Goal: Communication & Community: Answer question/provide support

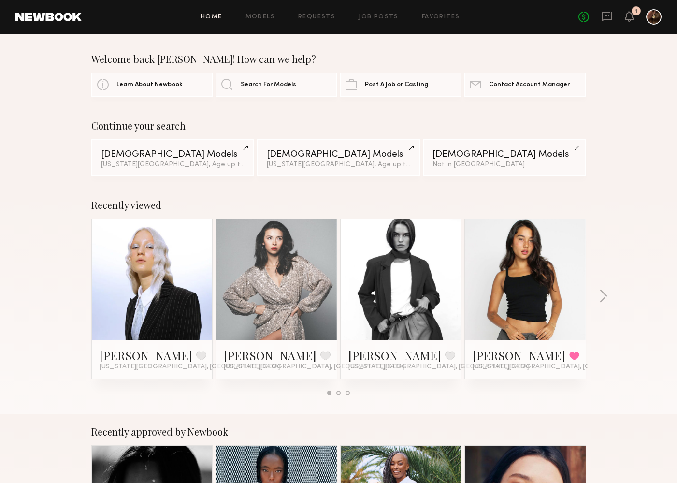
click at [637, 19] on div "No fees up to $5,000 1" at bounding box center [620, 16] width 83 height 15
click at [631, 16] on icon at bounding box center [630, 16] width 8 height 7
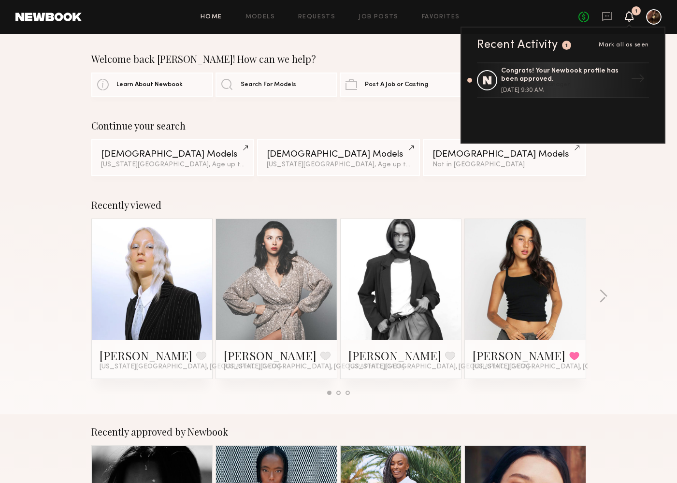
click at [623, 47] on span "Mark all as seen" at bounding box center [624, 45] width 50 height 6
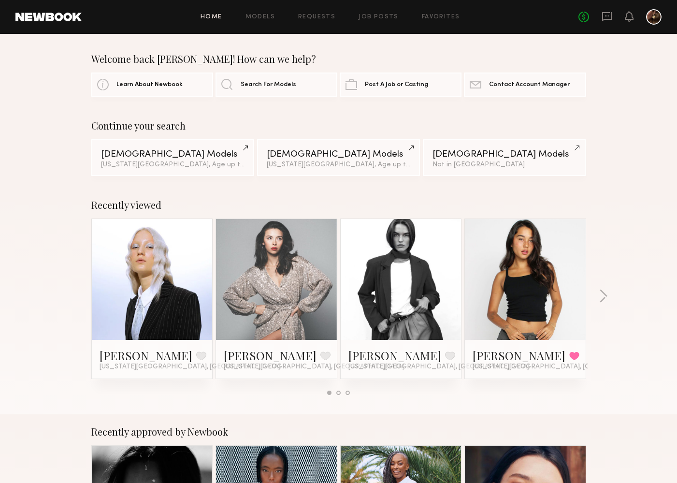
click at [609, 22] on link at bounding box center [607, 17] width 11 height 12
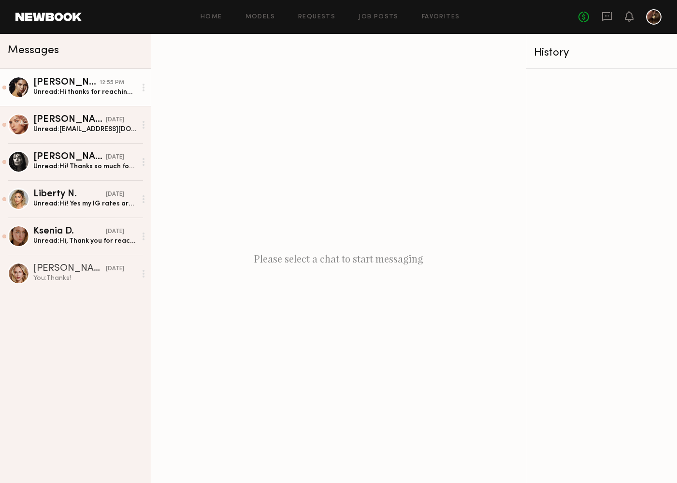
click at [87, 77] on link "Giselle P. 12:55 PM Unread: Hi thanks for reaching out! I do for some projects …" at bounding box center [75, 87] width 151 height 37
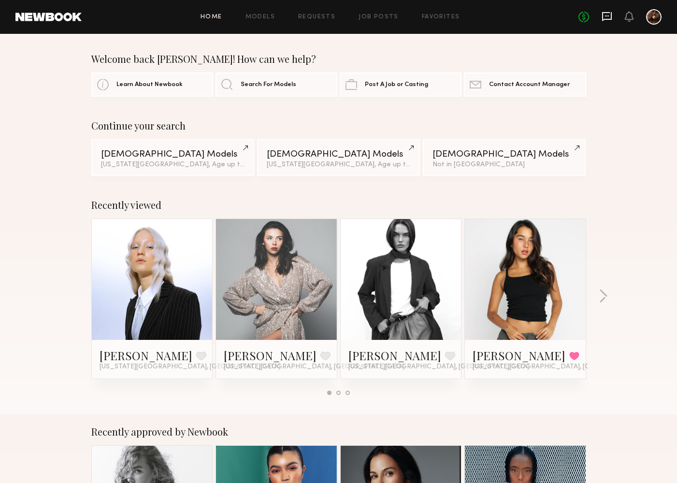
click at [611, 19] on icon at bounding box center [607, 16] width 10 height 9
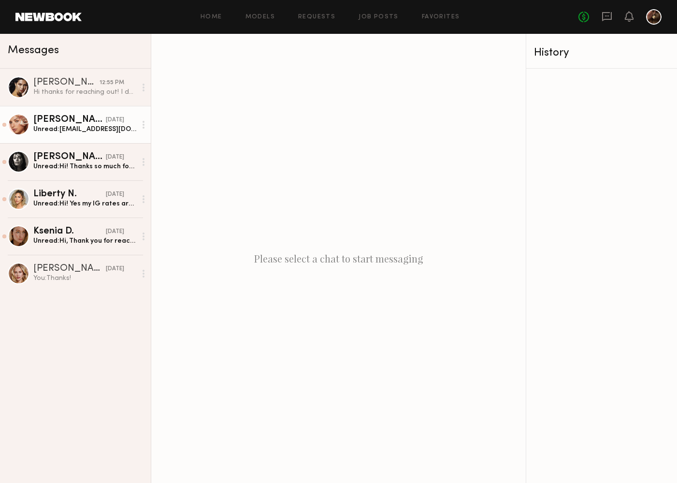
click at [81, 134] on link "[PERSON_NAME] [DATE] Unread: [EMAIL_ADDRESS][DOMAIN_NAME] [MEDICAL_DATA][EMAIL_…" at bounding box center [75, 124] width 151 height 37
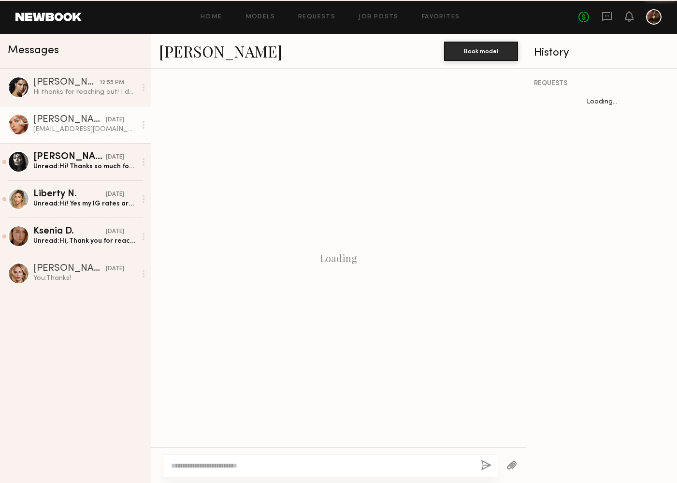
scroll to position [325, 0]
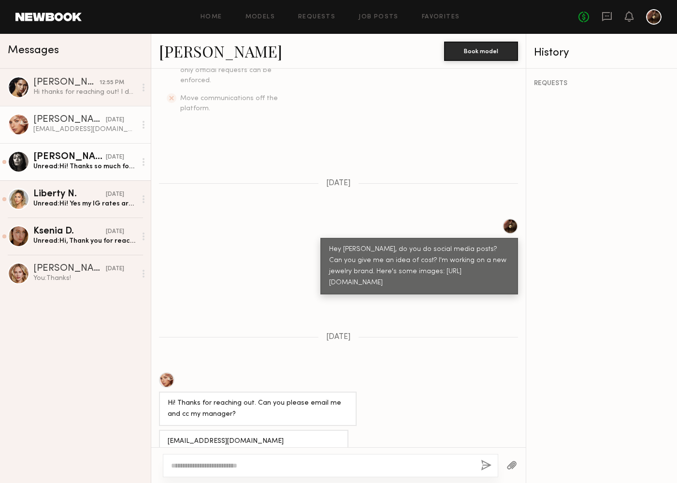
click at [80, 146] on link "[PERSON_NAME] [DATE] Unread: Hi! Thanks so much for reaching out and sharing yo…" at bounding box center [75, 161] width 151 height 37
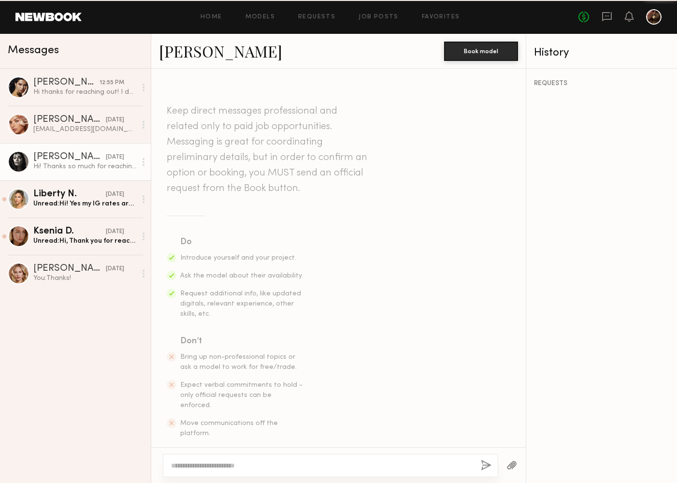
scroll to position [439, 0]
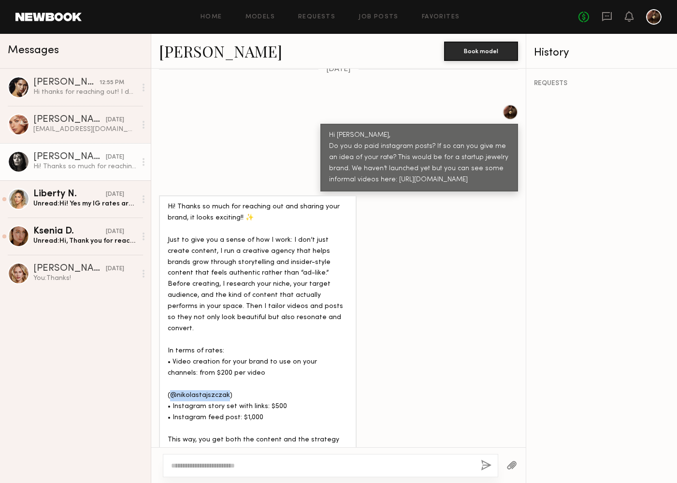
drag, startPoint x: 226, startPoint y: 366, endPoint x: 172, endPoint y: 367, distance: 54.1
click at [172, 367] on div "Hi! Thanks so much for reaching out and sharing your brand, it looks exciting!!…" at bounding box center [258, 340] width 180 height 277
copy div "@nikolastajszczak"
click at [91, 197] on div "Liberty N." at bounding box center [69, 194] width 73 height 10
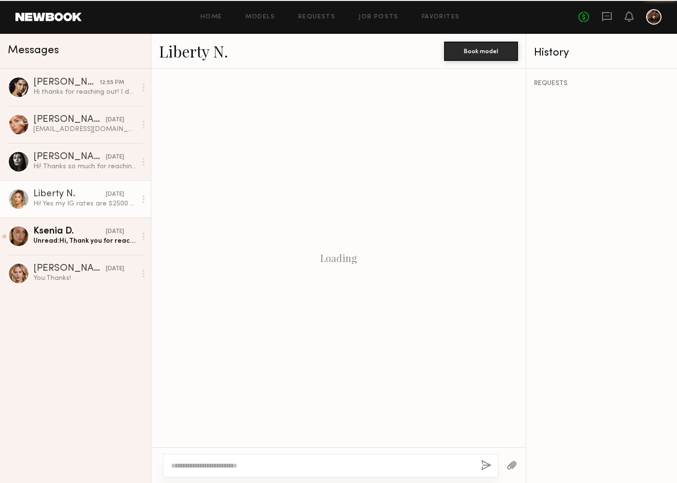
scroll to position [226, 0]
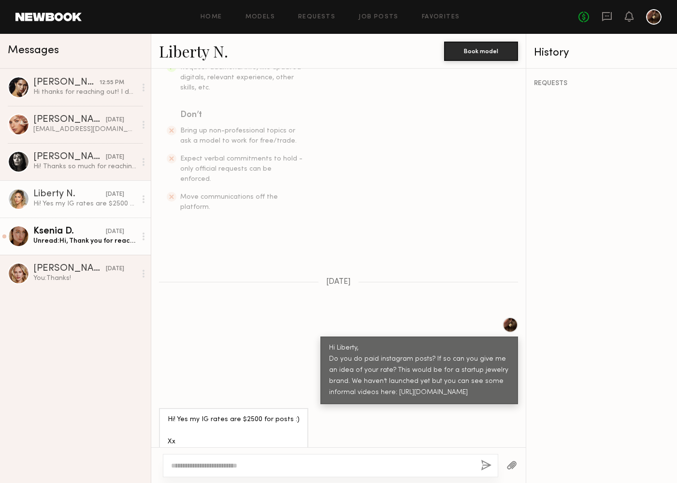
click at [83, 229] on div "Ksenia D." at bounding box center [69, 232] width 73 height 10
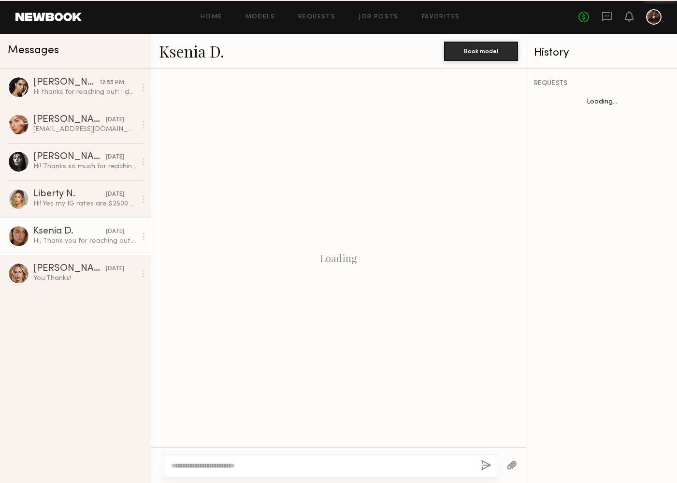
scroll to position [333, 0]
